Goal: Contribute content: Contribute content

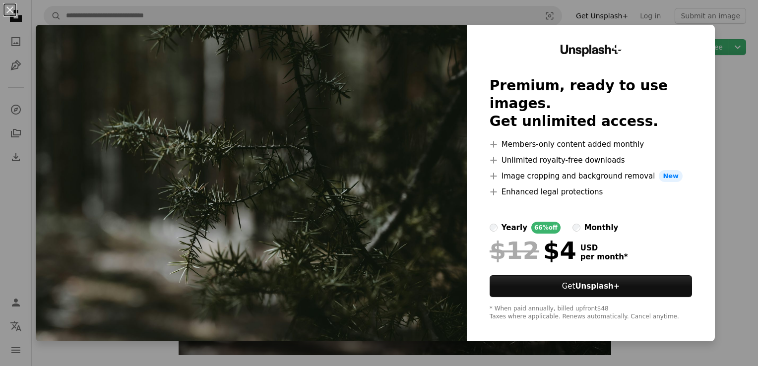
click at [700, 122] on div "Unsplash+ Premium, ready to use images. Get unlimited access. A plus sign Membe…" at bounding box center [591, 183] width 248 height 316
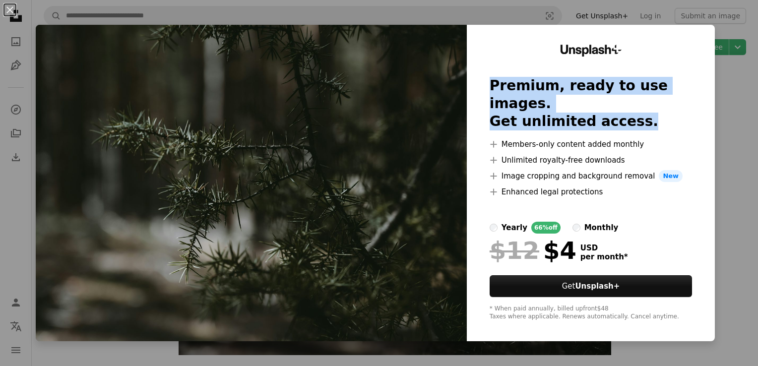
drag, startPoint x: 700, startPoint y: 122, endPoint x: 149, endPoint y: 131, distance: 551.6
click at [149, 131] on div "Unsplash+ Premium, ready to use images. Get unlimited access. A plus sign Membe…" at bounding box center [375, 183] width 679 height 316
click at [4, 9] on button "An X shape" at bounding box center [10, 10] width 12 height 12
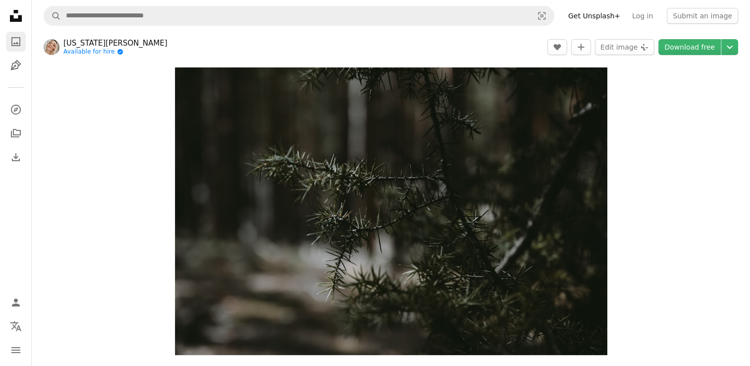
click at [19, 47] on icon "A photo" at bounding box center [16, 42] width 12 height 12
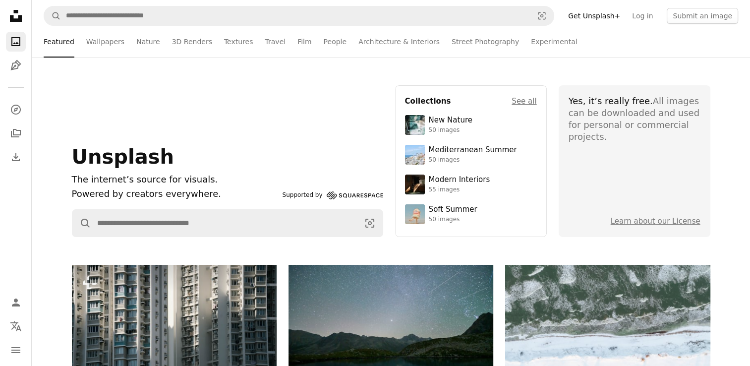
click at [19, 47] on icon "A photo" at bounding box center [16, 42] width 12 height 12
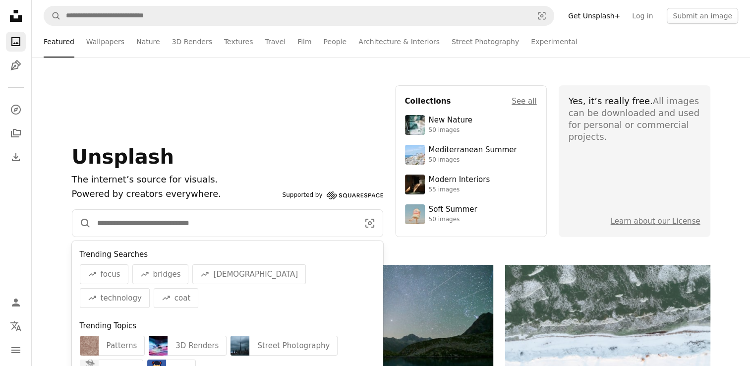
click at [314, 210] on input "Find visuals sitewide" at bounding box center [224, 223] width 266 height 27
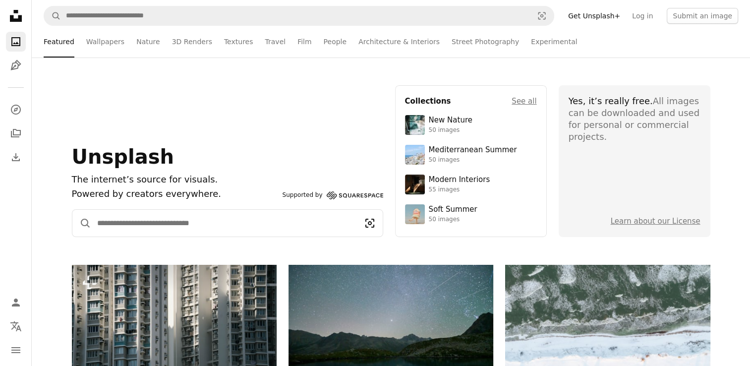
click at [368, 229] on icon "Visual search" at bounding box center [370, 223] width 26 height 12
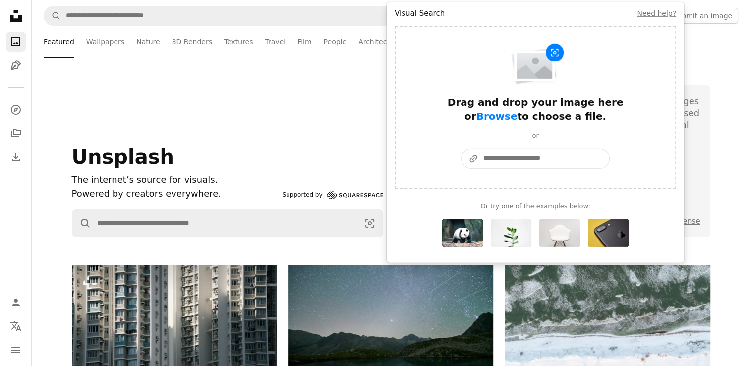
click at [526, 159] on input "A URL sharing icon (chains) Paste an image or a URL" at bounding box center [544, 158] width 131 height 19
click at [506, 59] on img "Visual search form" at bounding box center [535, 65] width 59 height 44
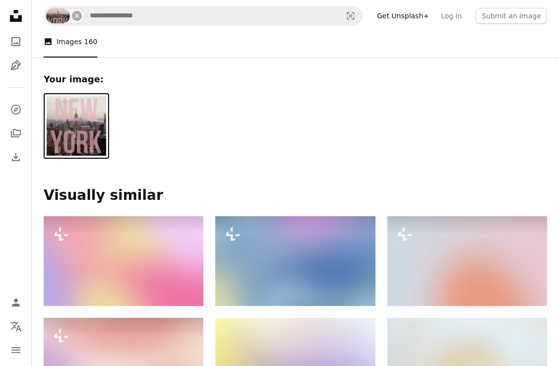
click at [60, 121] on img at bounding box center [77, 126] width 60 height 60
click at [19, 49] on link "A photo" at bounding box center [16, 42] width 20 height 20
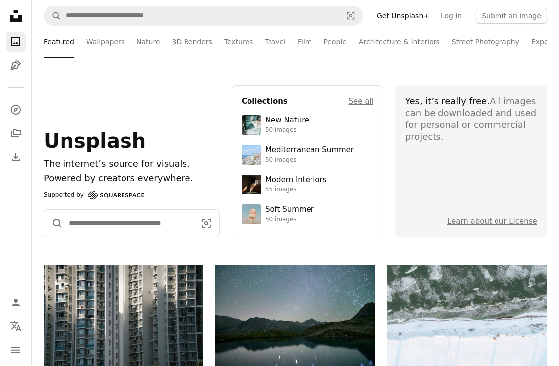
click at [118, 229] on input "Find visuals sitewide" at bounding box center [128, 223] width 130 height 27
click at [201, 223] on icon "Visual search" at bounding box center [206, 223] width 26 height 12
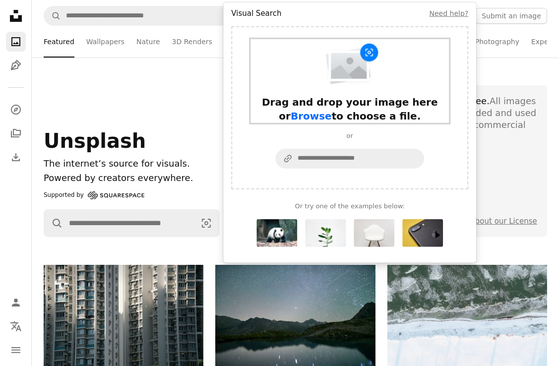
click at [332, 110] on span "Browse" at bounding box center [311, 116] width 41 height 12
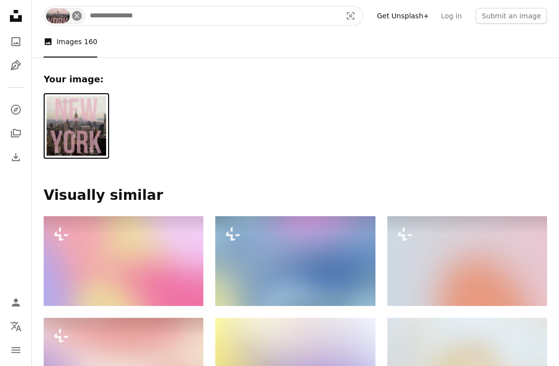
click at [78, 15] on icon "Find visuals sitewide" at bounding box center [76, 15] width 4 height 4
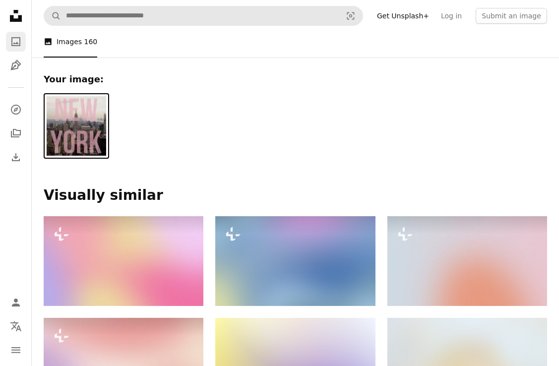
click at [9, 46] on link "A photo" at bounding box center [16, 42] width 20 height 20
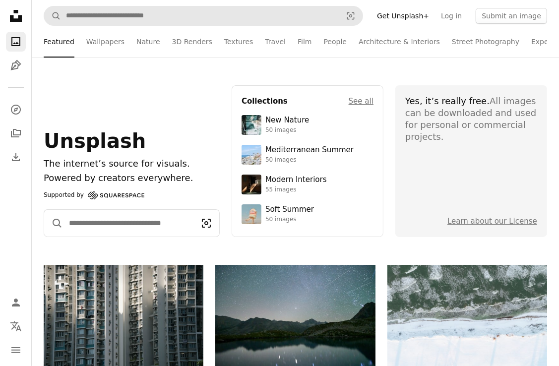
click at [203, 221] on icon "Visual search" at bounding box center [206, 223] width 26 height 12
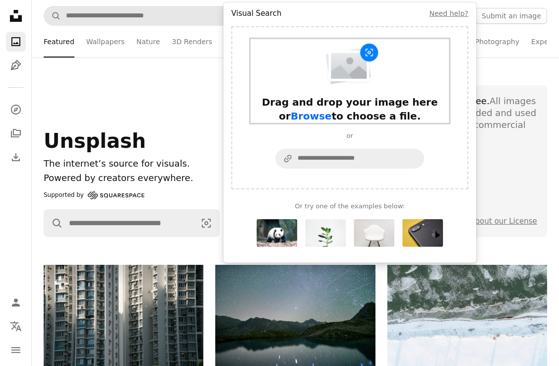
click at [332, 110] on span "Browse" at bounding box center [311, 116] width 41 height 12
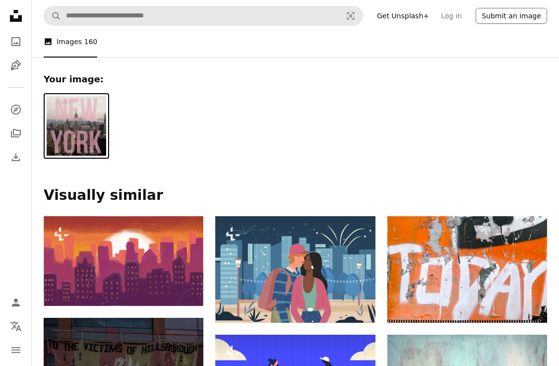
click at [496, 12] on button "Submit an image" at bounding box center [511, 16] width 71 height 16
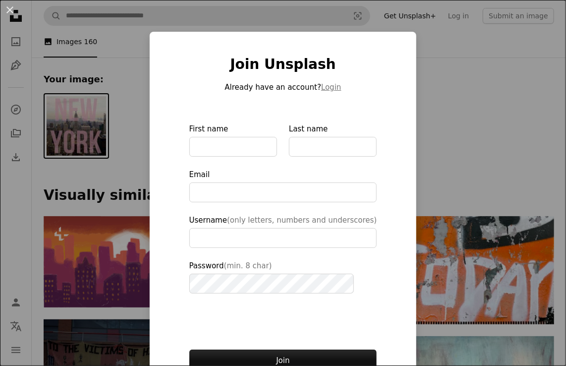
click at [429, 100] on div "An X shape Join Unsplash Already have an account? Login First name Last name Em…" at bounding box center [283, 183] width 566 height 366
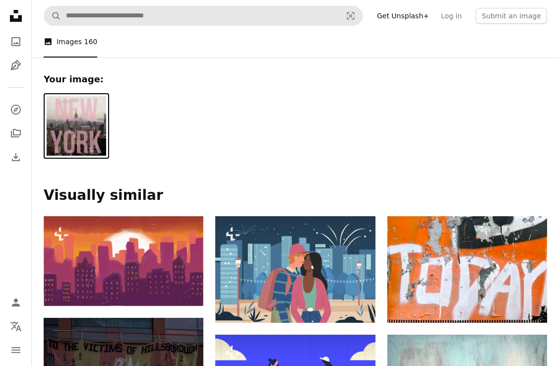
click at [105, 137] on img at bounding box center [77, 126] width 60 height 60
